Goal: Navigation & Orientation: Find specific page/section

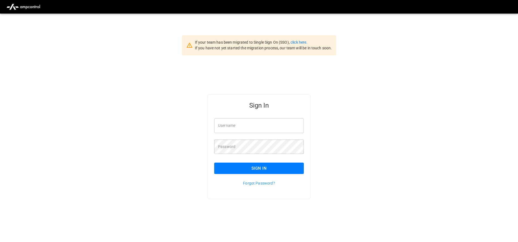
type input "**********"
click at [292, 174] on button "Sign In" at bounding box center [259, 168] width 90 height 11
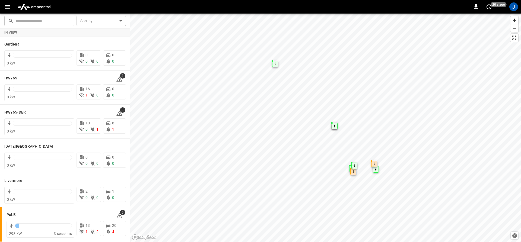
click at [3, 6] on button "button" at bounding box center [7, 7] width 11 height 10
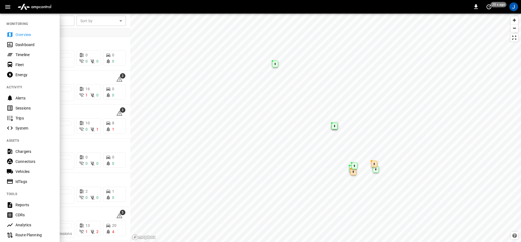
click at [23, 44] on div "Dashboard" at bounding box center [34, 44] width 38 height 5
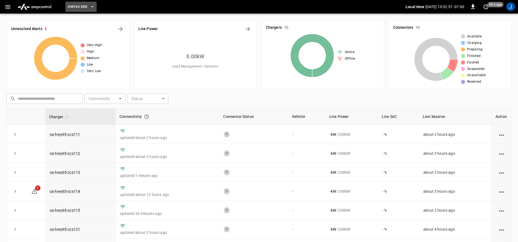
click at [90, 8] on icon "button" at bounding box center [92, 6] width 5 height 5
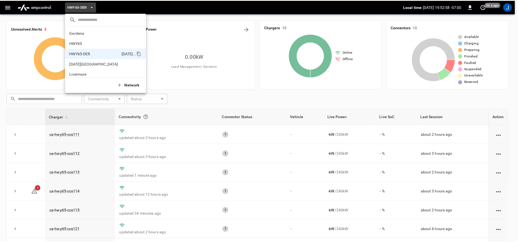
scroll to position [19, 0]
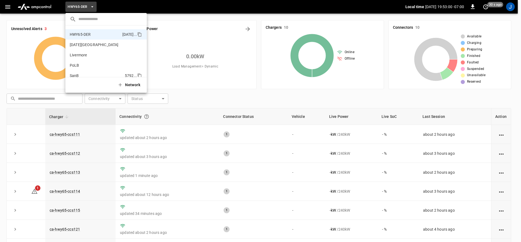
click at [81, 75] on p "SanB" at bounding box center [96, 75] width 53 height 5
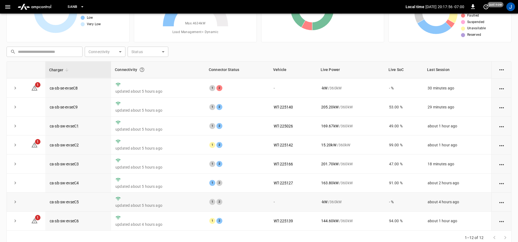
scroll to position [56, 0]
